Goal: Task Accomplishment & Management: Complete application form

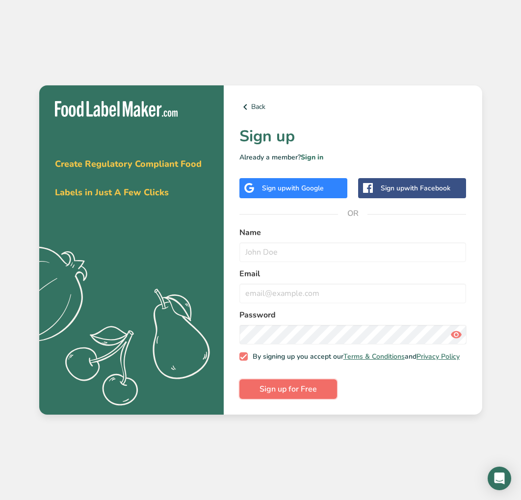
click at [278, 390] on span "Sign up for Free" at bounding box center [288, 389] width 57 height 12
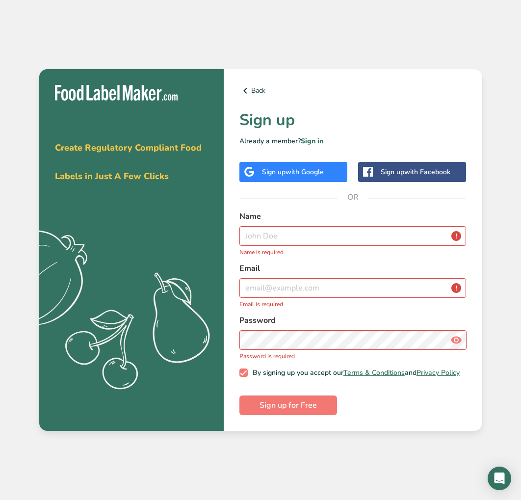
click at [284, 174] on div "Sign up with Google" at bounding box center [294, 172] width 108 height 20
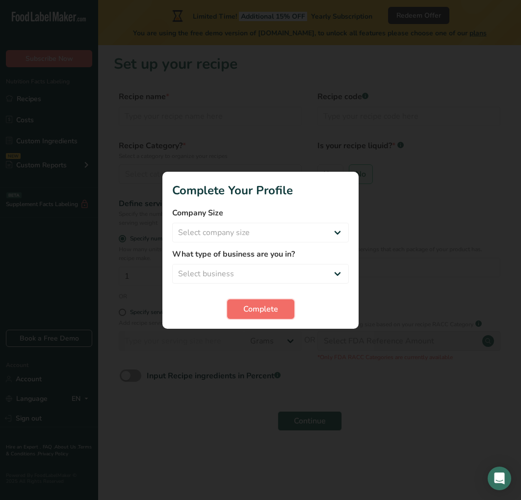
click at [266, 311] on span "Complete" at bounding box center [260, 309] width 35 height 12
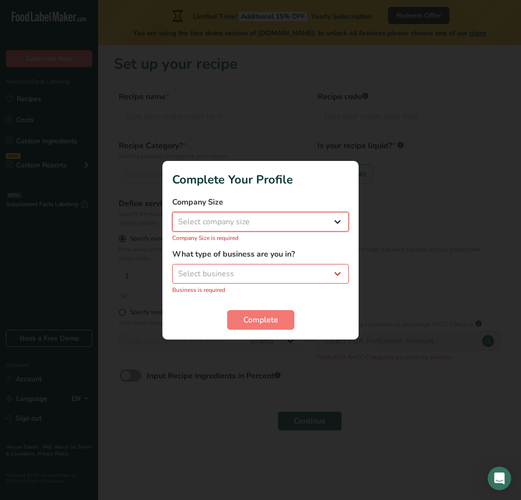
click at [256, 221] on select "Select company size Fewer than 10 Employees 10 to 50 Employees 51 to 500 Employ…" at bounding box center [260, 222] width 177 height 20
select select "2"
click at [172, 217] on select "Select company size Fewer than 10 Employees 10 to 50 Employees 51 to 500 Employ…" at bounding box center [260, 222] width 177 height 20
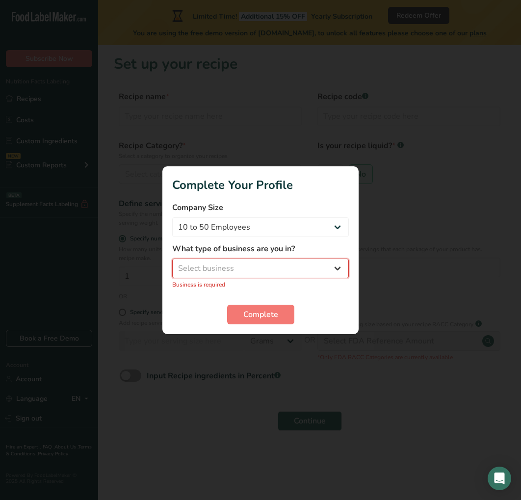
click at [232, 271] on select "Select business Packaged Food Manufacturer Restaurant & Cafe Bakery Meal Plans …" at bounding box center [260, 269] width 177 height 20
select select "8"
click at [172, 264] on select "Select business Packaged Food Manufacturer Restaurant & Cafe Bakery Meal Plans …" at bounding box center [260, 269] width 177 height 20
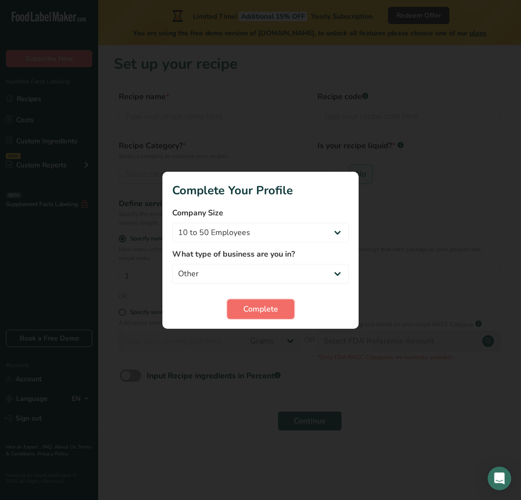
click at [237, 305] on button "Complete" at bounding box center [260, 309] width 67 height 20
